Goal: Transaction & Acquisition: Purchase product/service

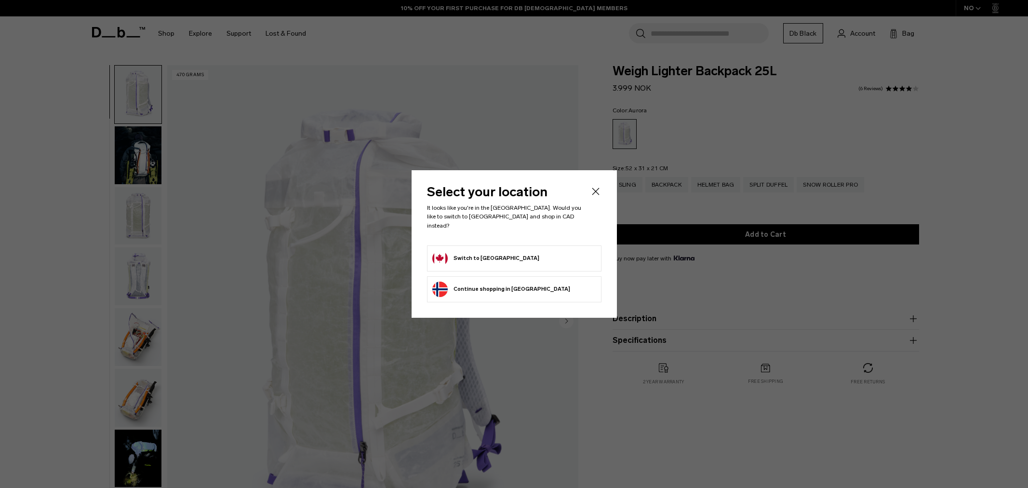
click at [595, 195] on icon "Close" at bounding box center [595, 191] width 7 height 7
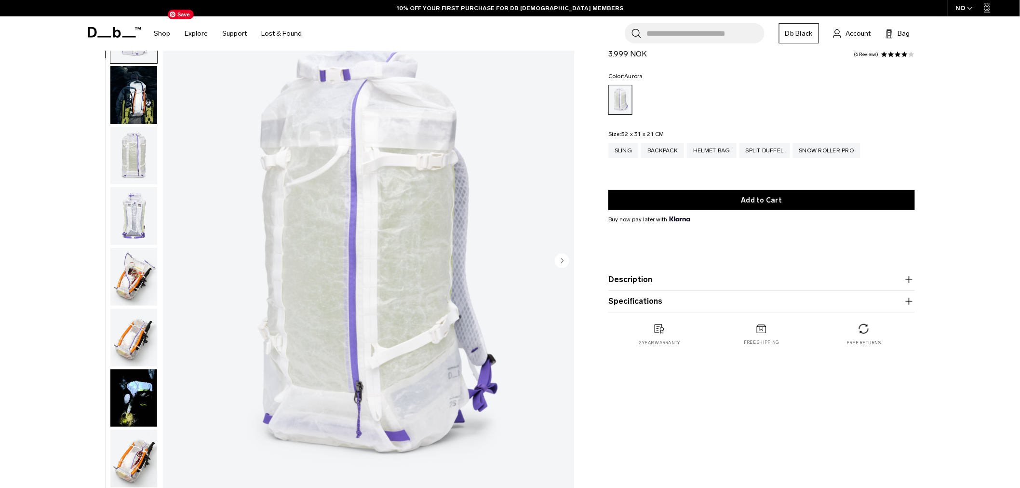
scroll to position [107, 0]
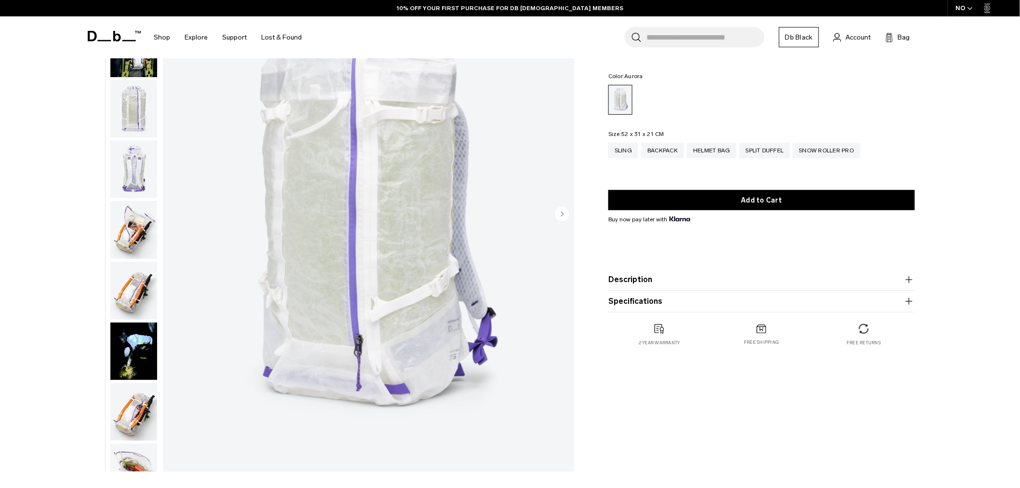
click at [562, 215] on icon "Next slide" at bounding box center [563, 214] width 2 height 4
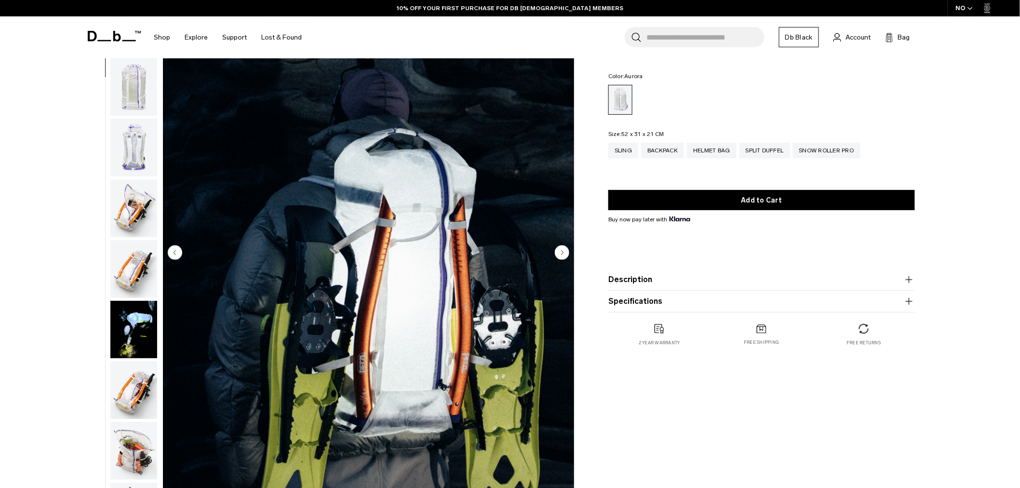
scroll to position [54, 0]
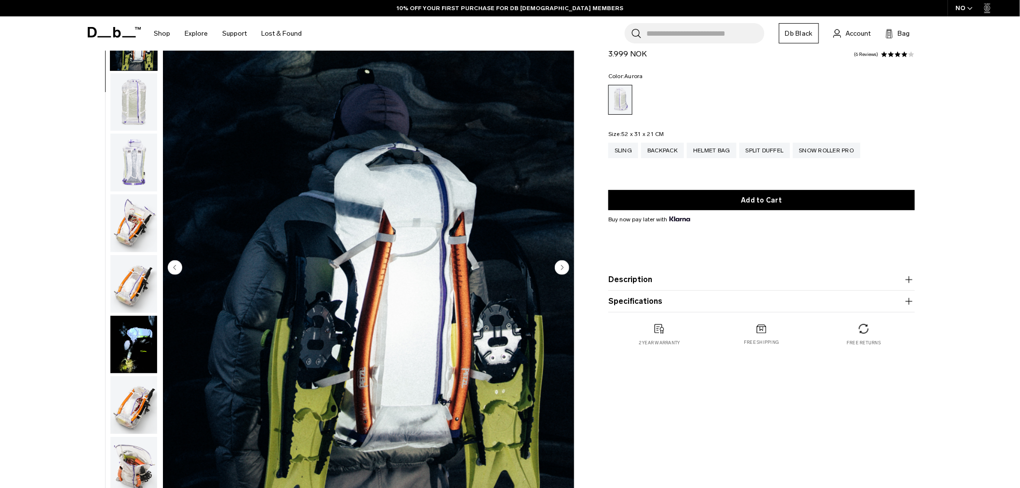
click at [566, 266] on circle "Next slide" at bounding box center [562, 267] width 14 height 14
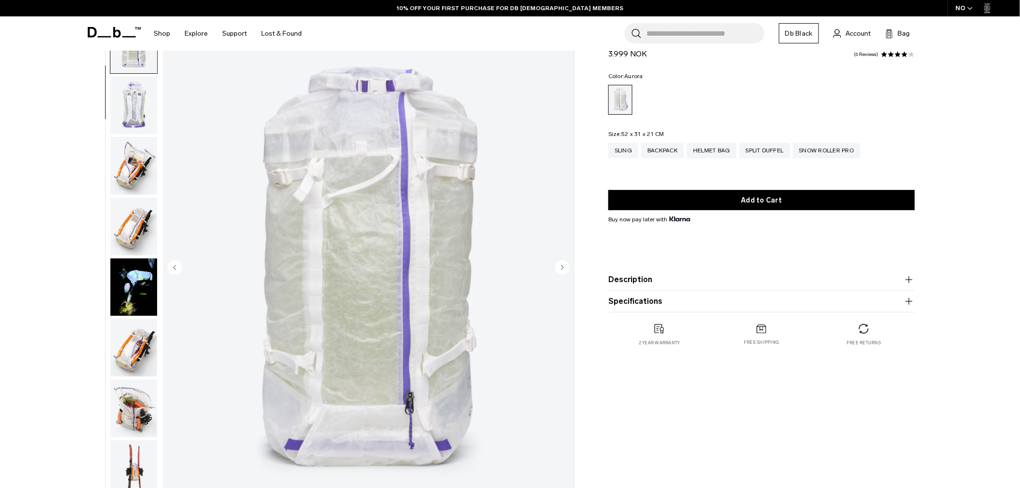
scroll to position [121, 0]
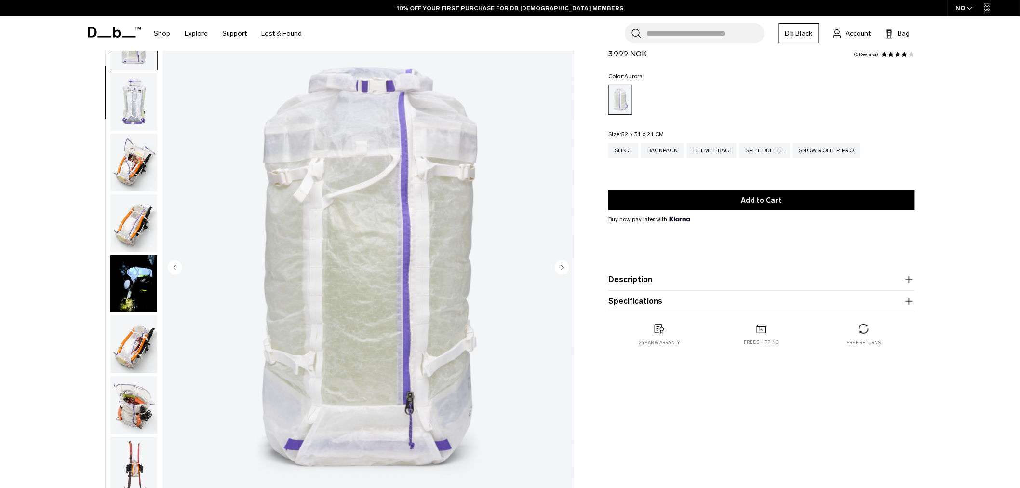
click at [566, 266] on circle "Next slide" at bounding box center [562, 267] width 14 height 14
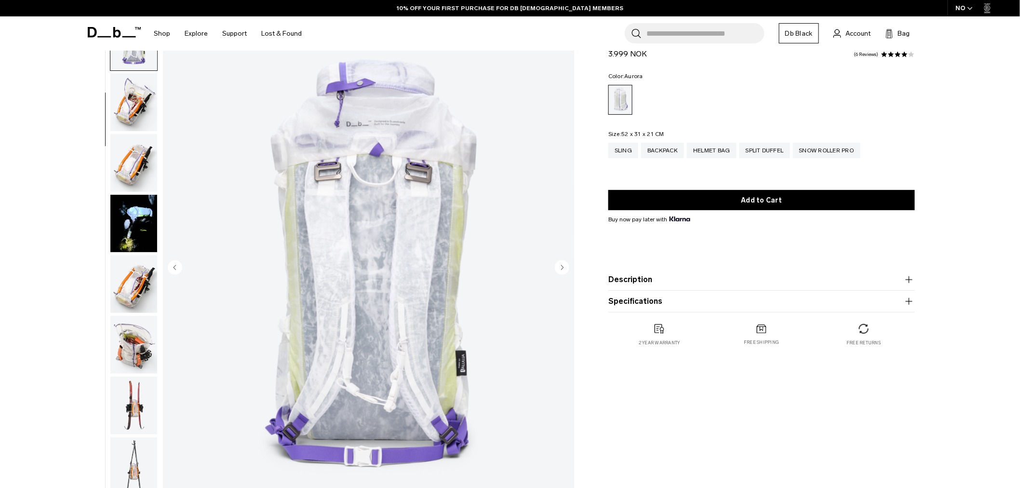
click at [566, 266] on circle "Next slide" at bounding box center [562, 267] width 14 height 14
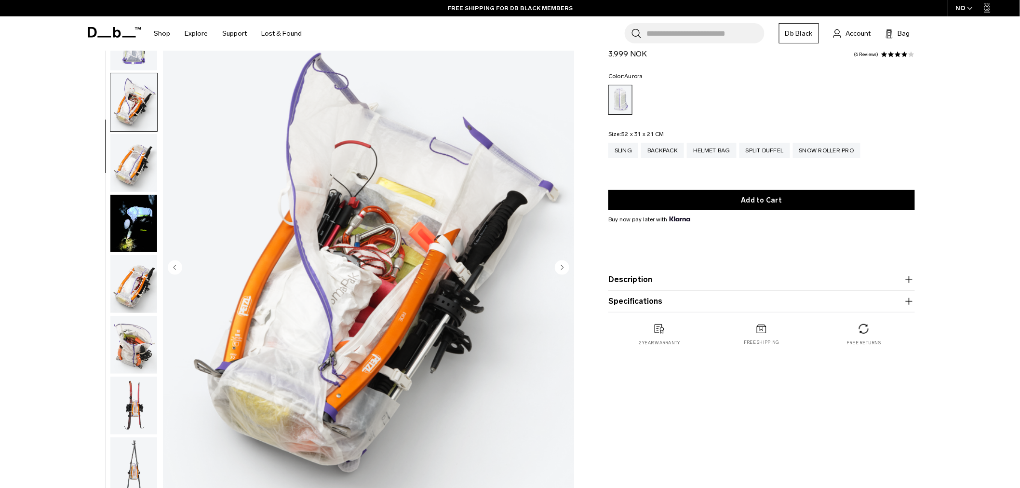
scroll to position [243, 0]
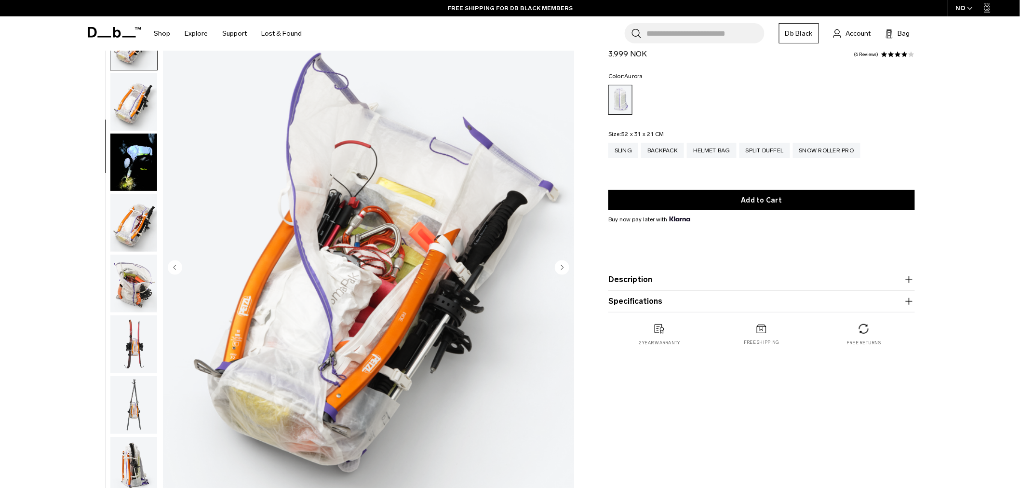
click at [566, 266] on circle "Next slide" at bounding box center [562, 267] width 14 height 14
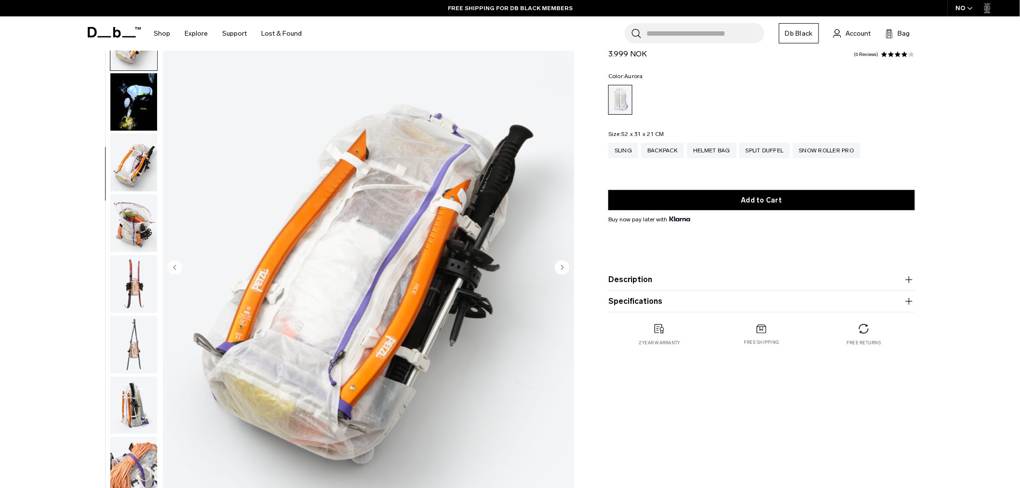
click at [566, 266] on circle "Next slide" at bounding box center [562, 267] width 14 height 14
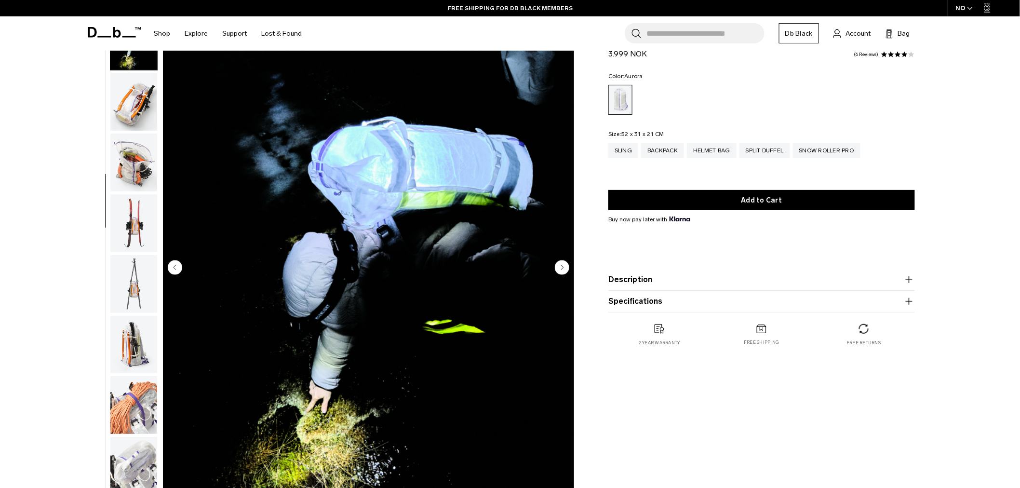
click at [566, 266] on circle "Next slide" at bounding box center [562, 267] width 14 height 14
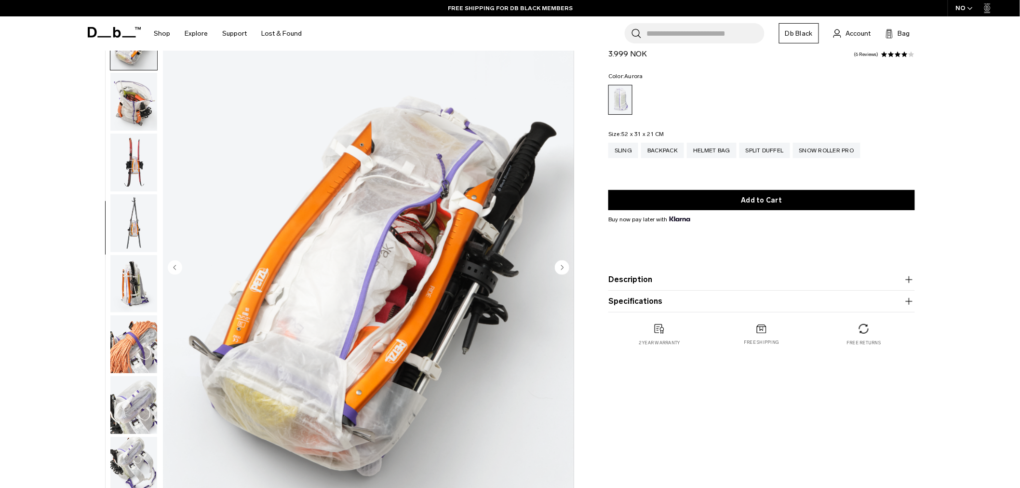
click at [566, 266] on circle "Next slide" at bounding box center [562, 267] width 14 height 14
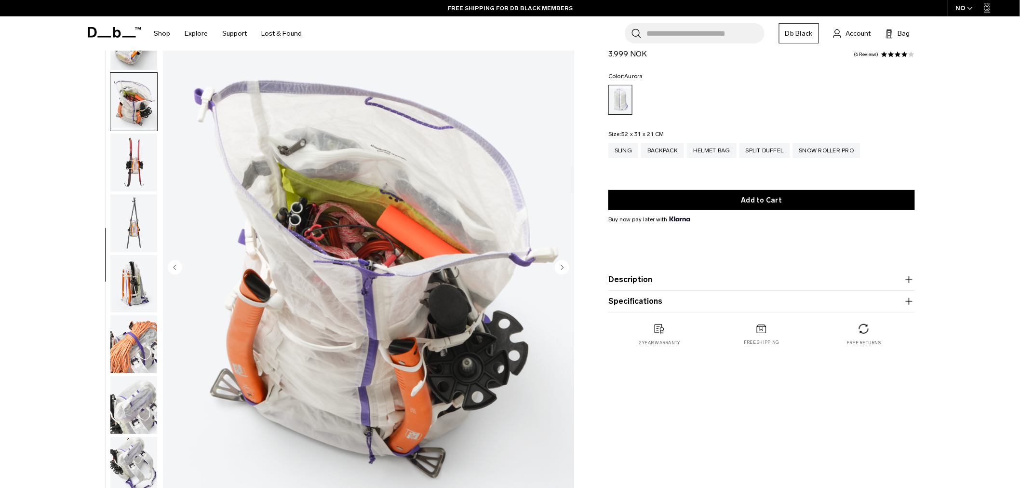
scroll to position [485, 0]
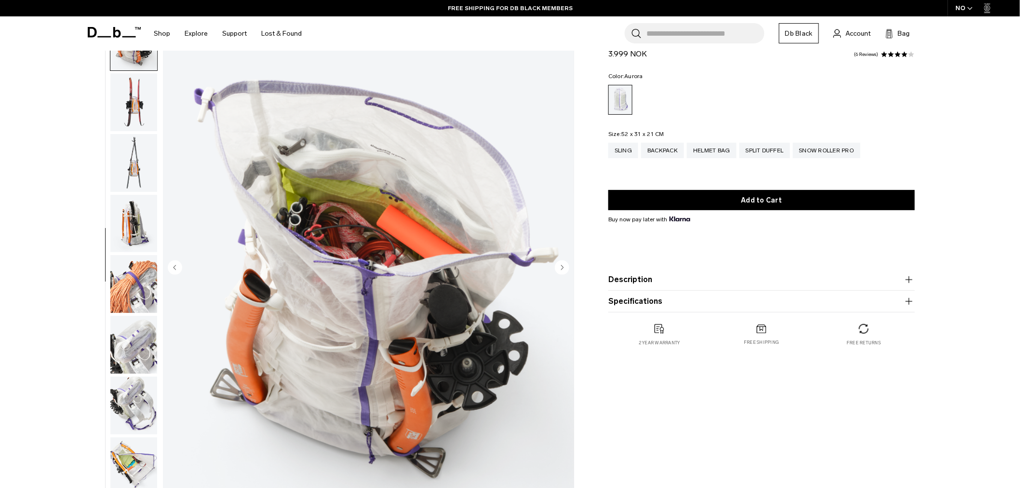
click at [566, 266] on circle "Next slide" at bounding box center [562, 267] width 14 height 14
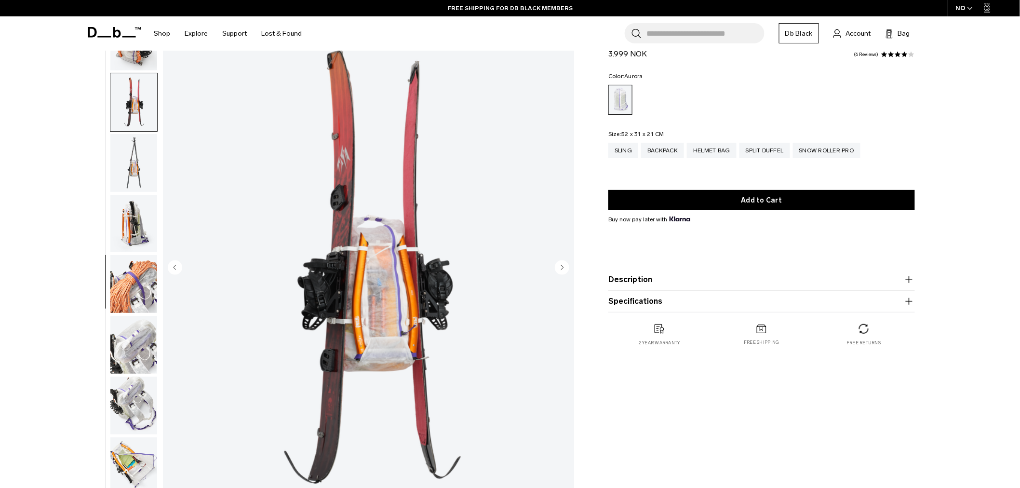
scroll to position [545, 0]
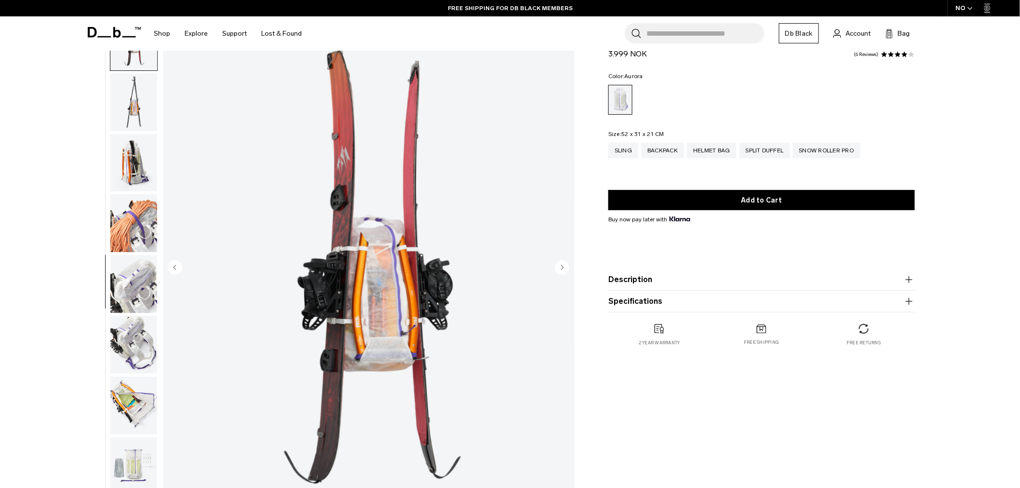
click at [566, 266] on circle "Next slide" at bounding box center [562, 267] width 14 height 14
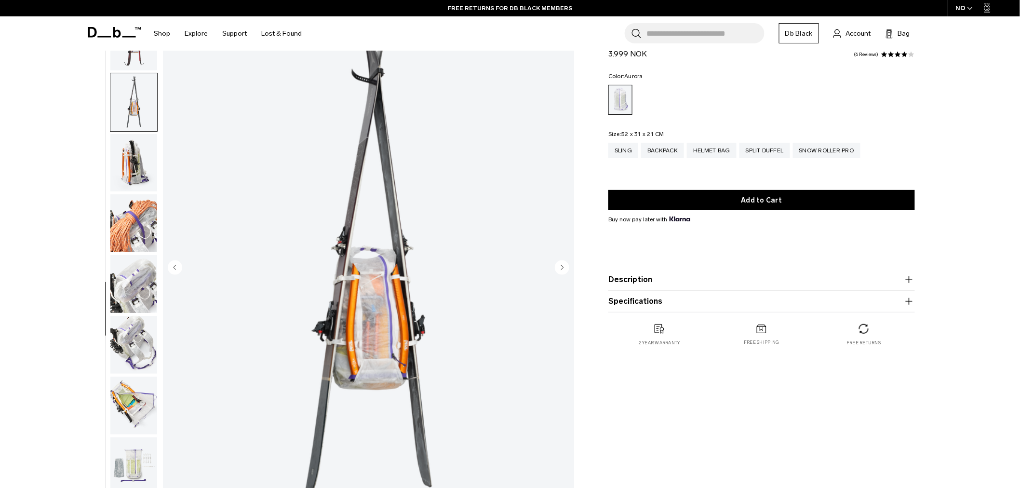
scroll to position [575, 0]
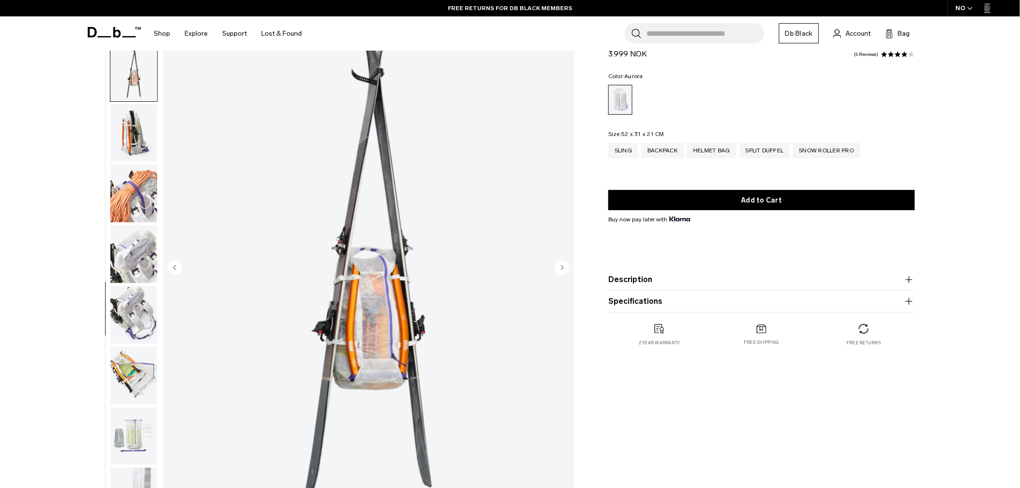
click at [566, 266] on circle "Next slide" at bounding box center [562, 267] width 14 height 14
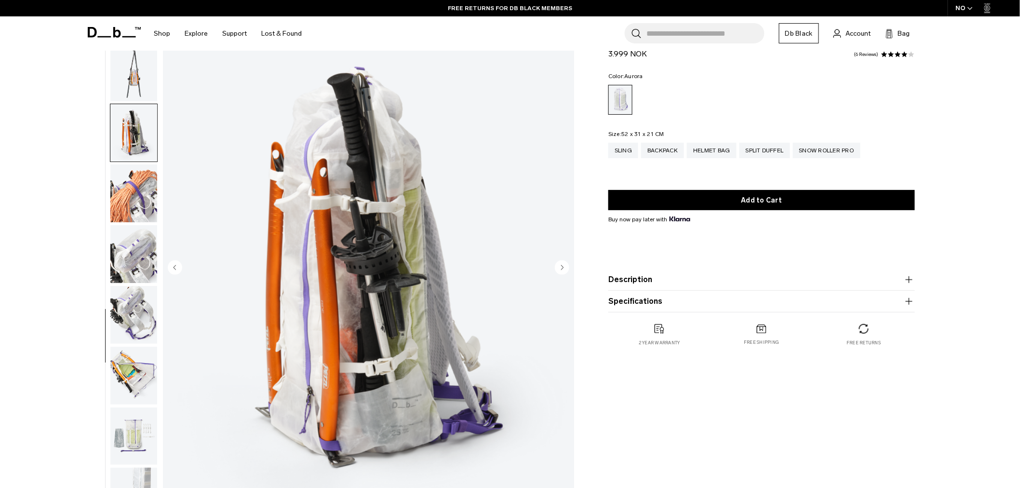
click at [566, 266] on circle "Next slide" at bounding box center [562, 267] width 14 height 14
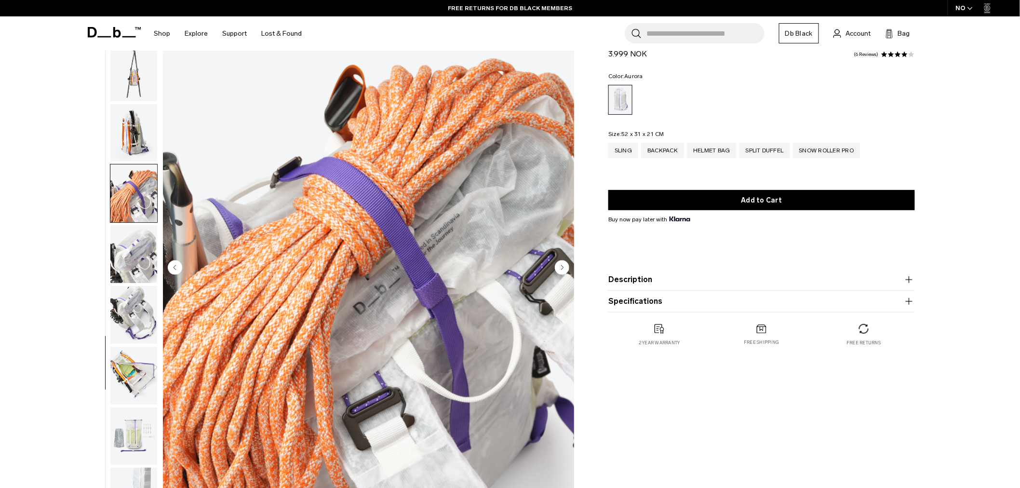
click at [566, 266] on circle "Next slide" at bounding box center [562, 267] width 14 height 14
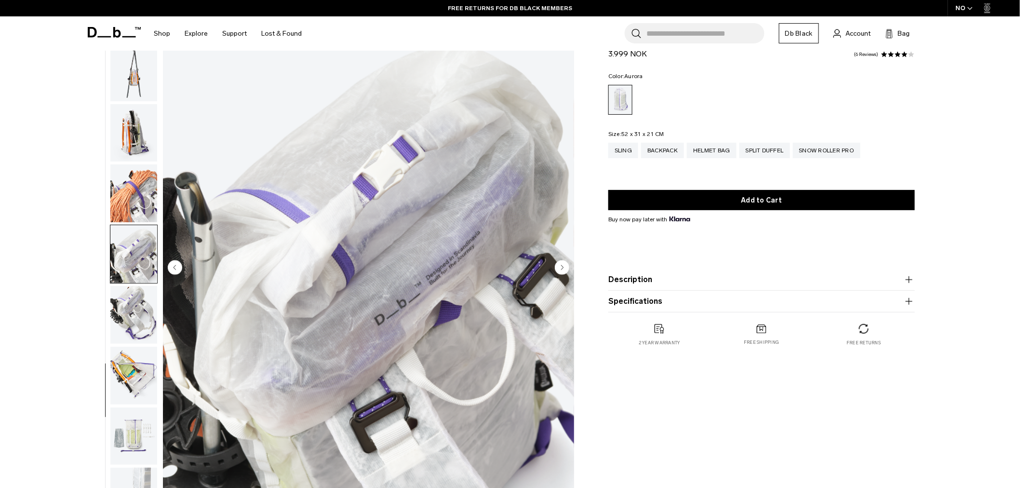
click at [566, 266] on circle "Next slide" at bounding box center [562, 267] width 14 height 14
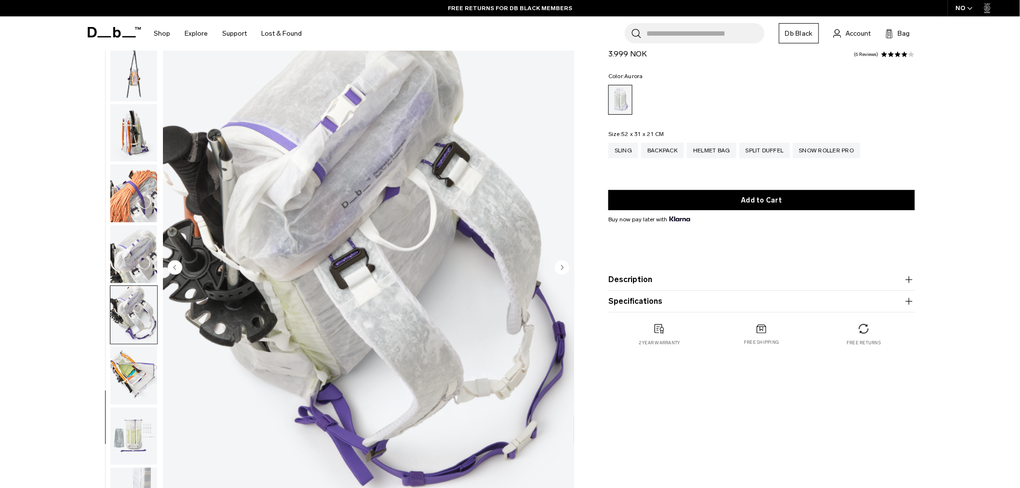
click at [566, 266] on circle "Next slide" at bounding box center [562, 267] width 14 height 14
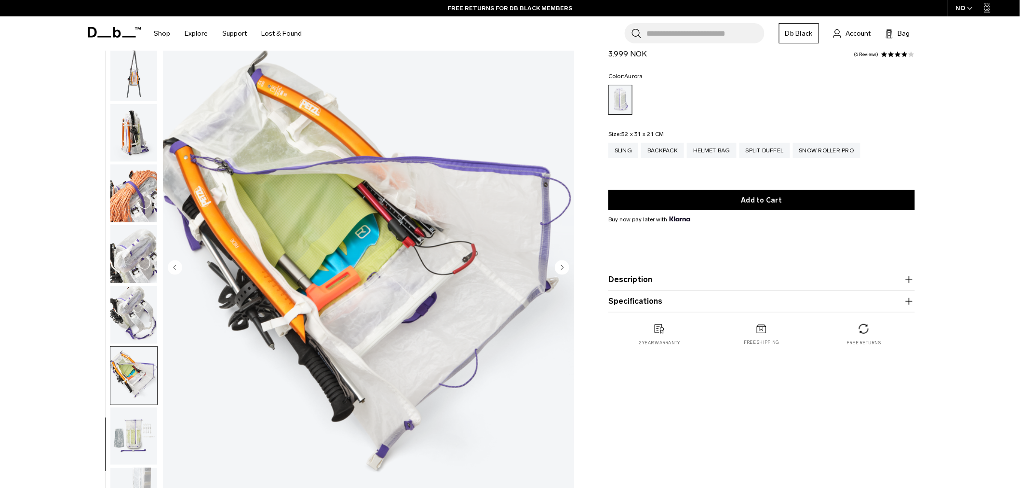
click at [566, 266] on circle "Next slide" at bounding box center [562, 267] width 14 height 14
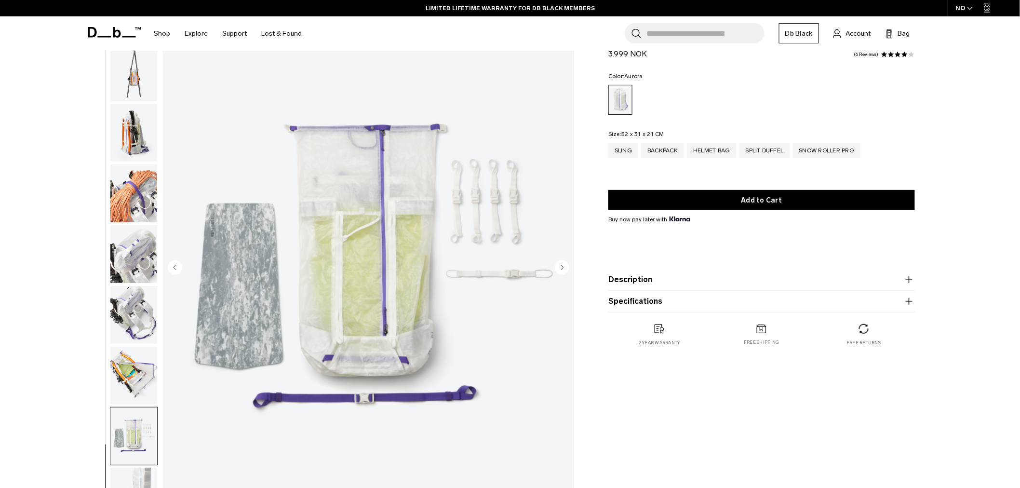
click at [566, 266] on circle "Next slide" at bounding box center [562, 267] width 14 height 14
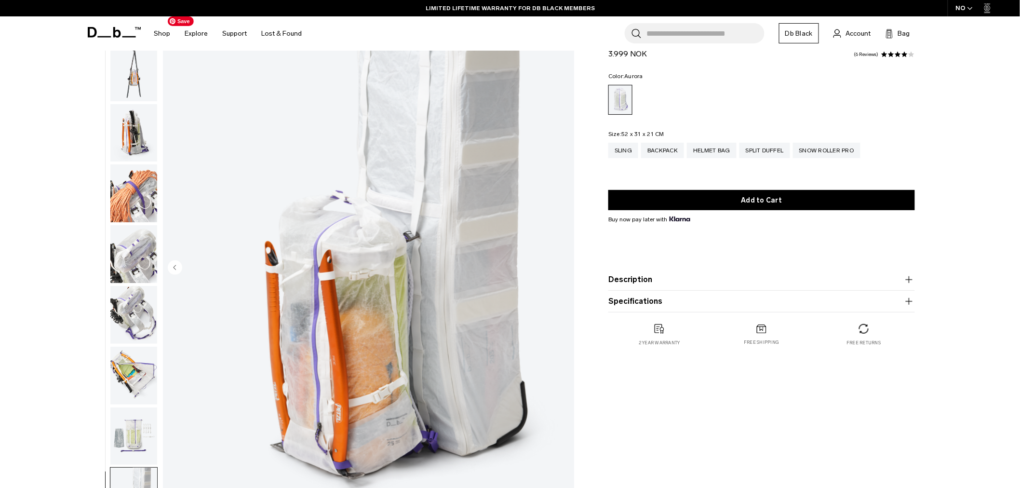
click at [566, 266] on img "18 / 18" at bounding box center [368, 268] width 411 height 513
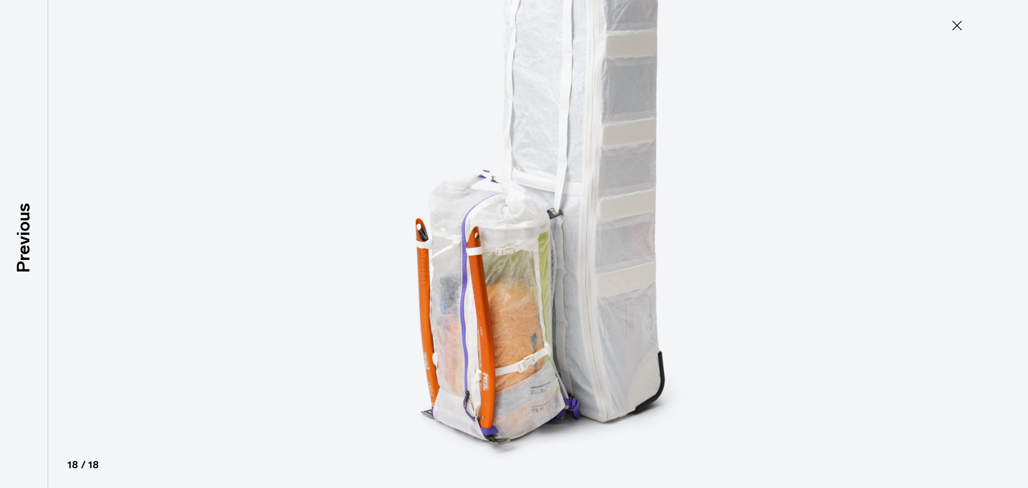
click at [957, 23] on icon at bounding box center [957, 25] width 15 height 15
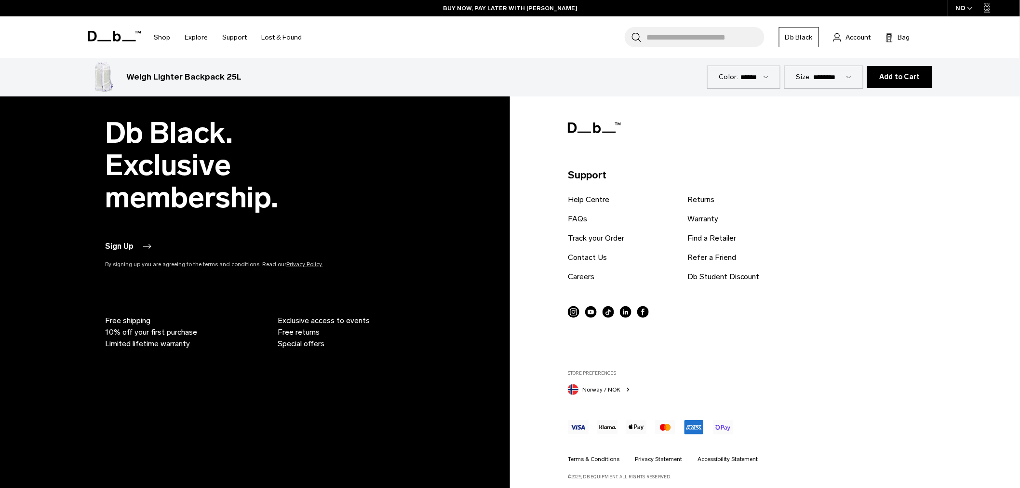
scroll to position [2952, 0]
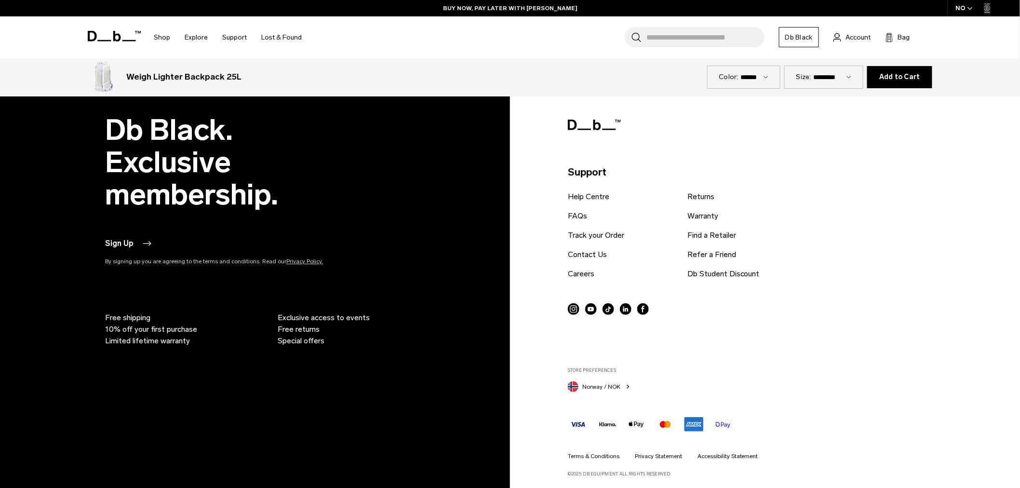
click at [614, 382] on span "Norway / NOK" at bounding box center [601, 386] width 38 height 9
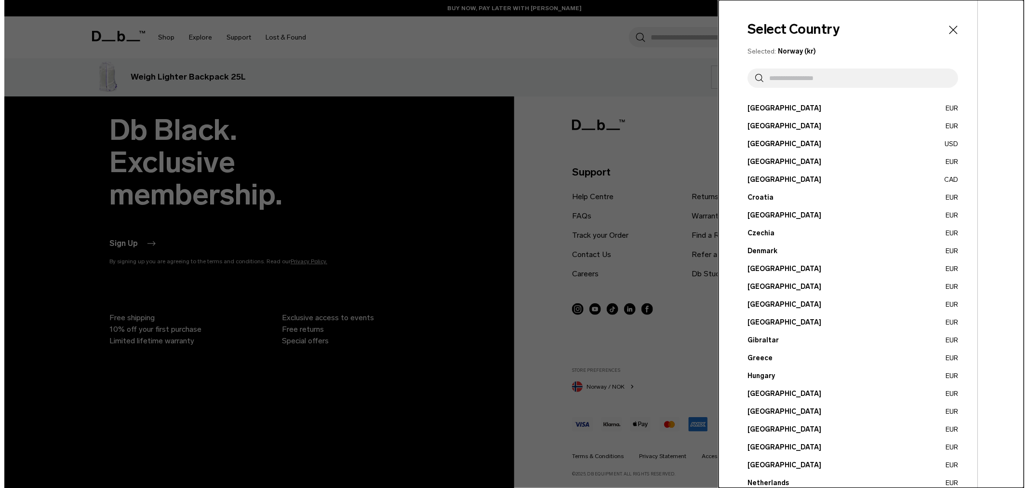
scroll to position [2956, 0]
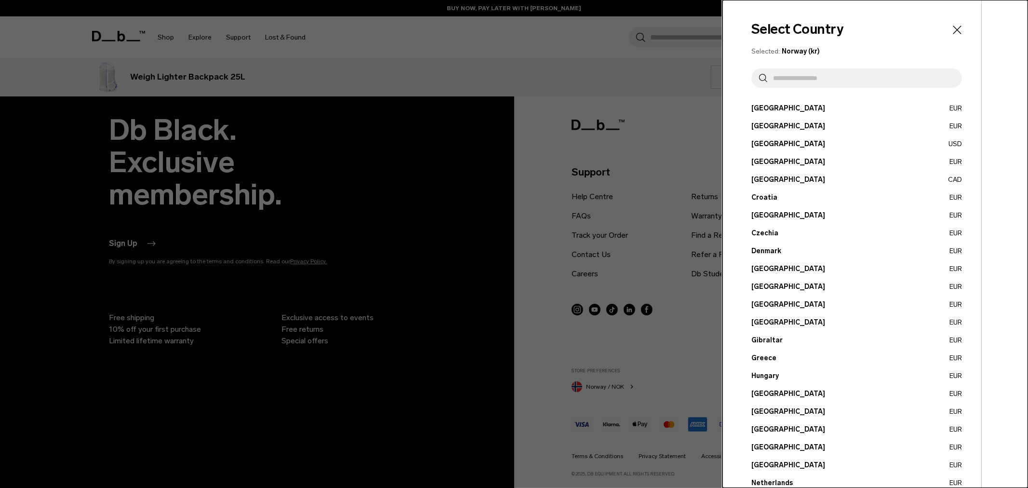
click at [768, 180] on button "[GEOGRAPHIC_DATA] CAD" at bounding box center [857, 180] width 211 height 10
